Goal: Task Accomplishment & Management: Manage account settings

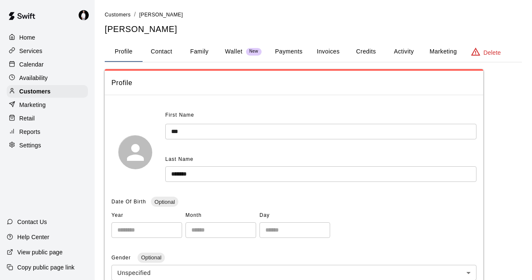
click at [25, 61] on p "Calendar" at bounding box center [31, 64] width 24 height 8
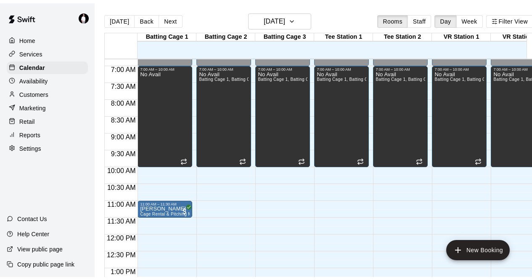
scroll to position [277, 0]
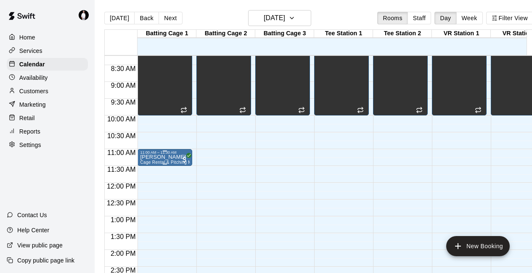
click at [166, 155] on div "11:00 AM – 11:30 AM" at bounding box center [165, 153] width 50 height 4
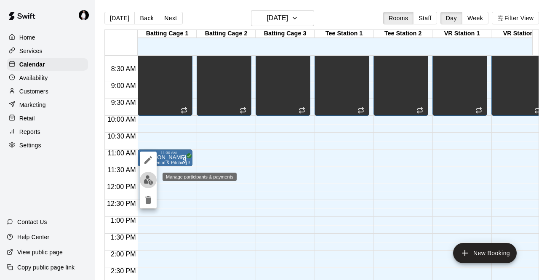
click at [147, 183] on img "edit" at bounding box center [148, 180] width 10 height 10
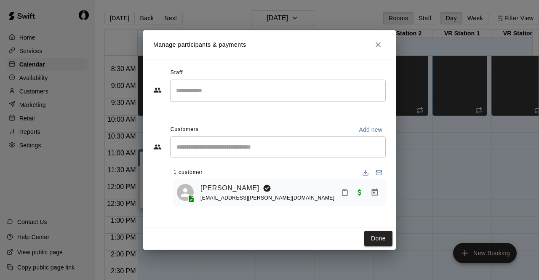
click at [222, 190] on link "[PERSON_NAME]" at bounding box center [229, 188] width 59 height 11
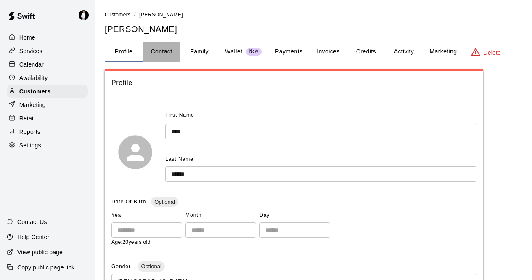
click at [166, 54] on button "Contact" at bounding box center [162, 52] width 38 height 20
select select "**"
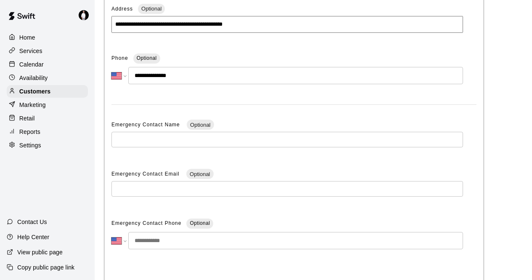
scroll to position [156, 0]
click at [35, 68] on p "Calendar" at bounding box center [31, 64] width 24 height 8
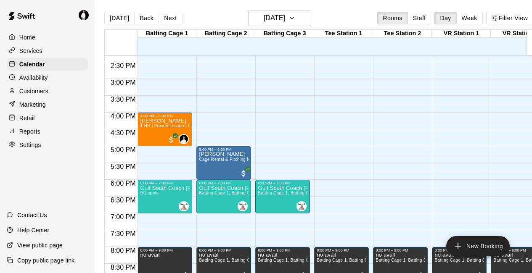
scroll to position [499, 0]
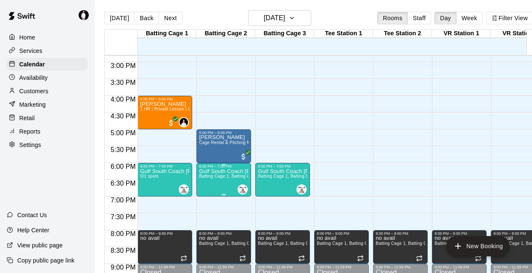
click at [218, 179] on span "Batting Cage 1, Batting Cage 2, Batting Cage 3" at bounding box center [246, 176] width 95 height 5
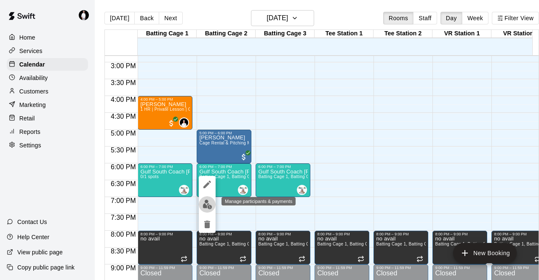
click at [206, 204] on img "edit" at bounding box center [207, 204] width 10 height 10
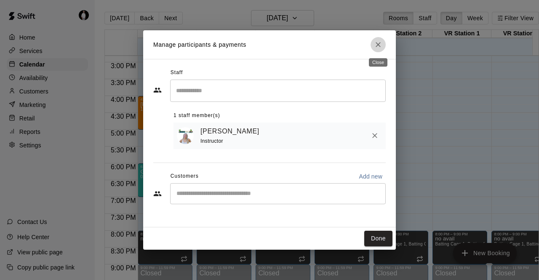
click at [382, 46] on button "Close" at bounding box center [377, 44] width 15 height 15
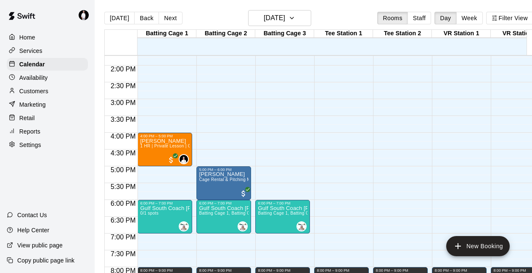
scroll to position [461, 0]
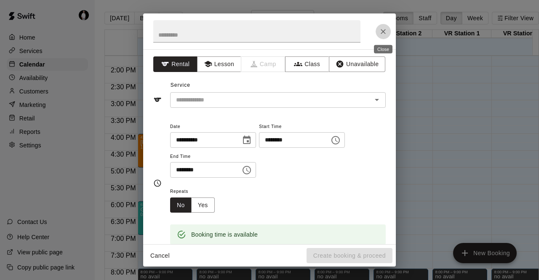
click at [385, 30] on icon "Close" at bounding box center [382, 31] width 5 height 5
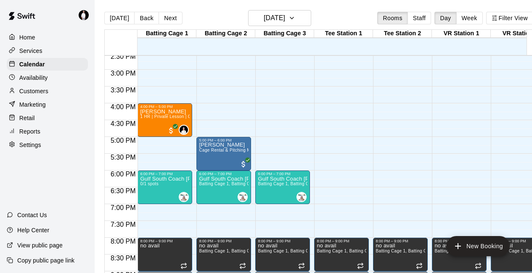
scroll to position [492, 0]
